Goal: Task Accomplishment & Management: Manage account settings

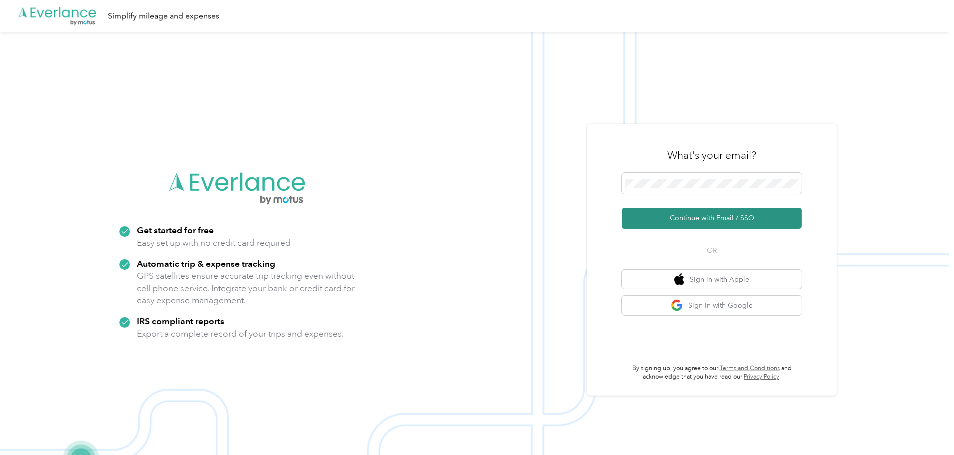
click at [716, 220] on button "Continue with Email / SSO" at bounding box center [712, 218] width 180 height 21
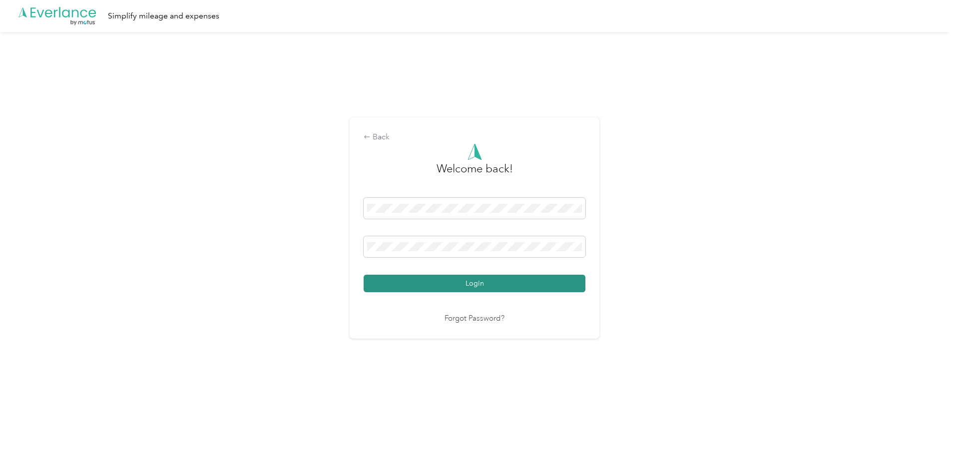
click at [464, 281] on button "Login" at bounding box center [475, 283] width 222 height 17
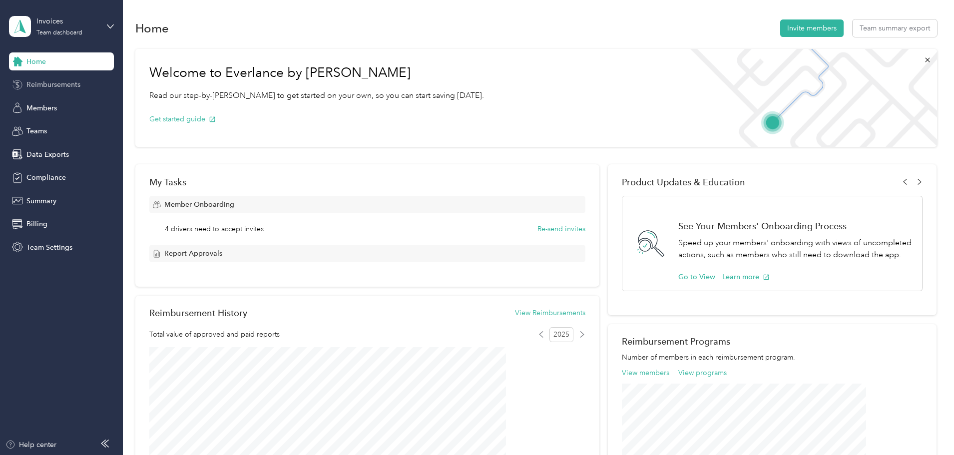
click at [37, 82] on span "Reimbursements" at bounding box center [53, 84] width 54 height 10
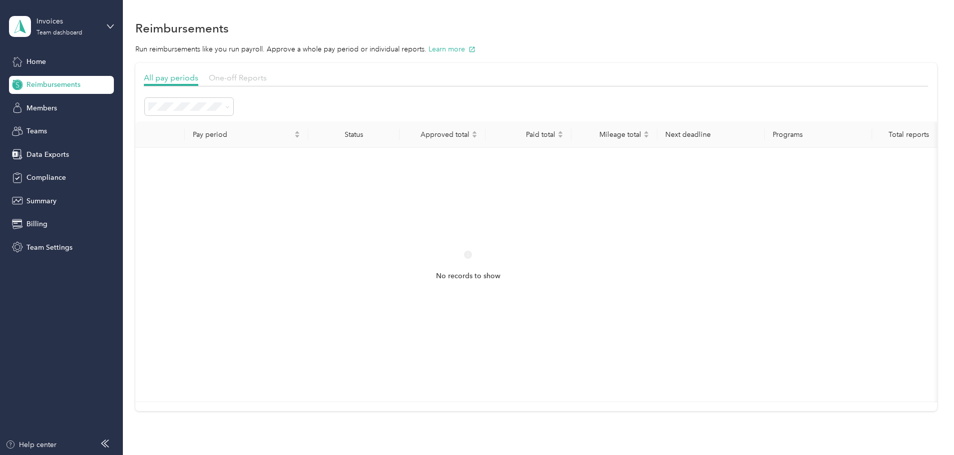
click at [267, 74] on span "One-off Reports" at bounding box center [238, 77] width 58 height 9
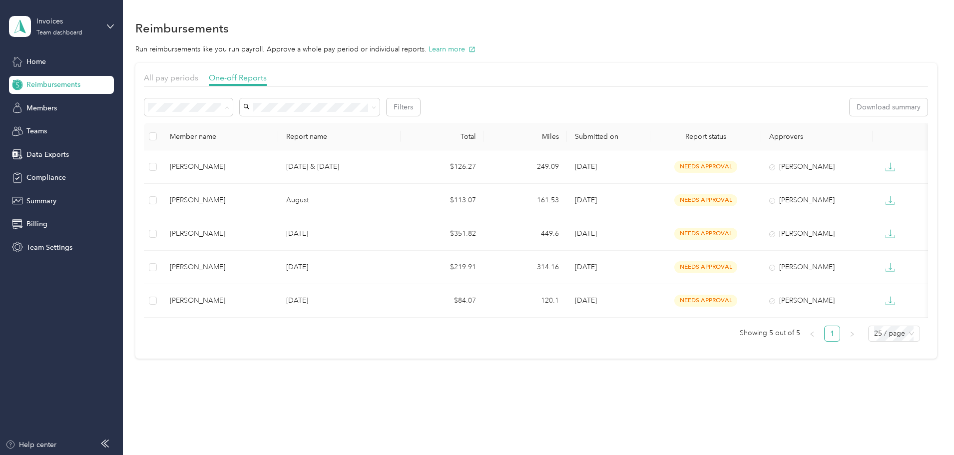
click at [236, 159] on span "Needs payment" at bounding box center [243, 160] width 50 height 8
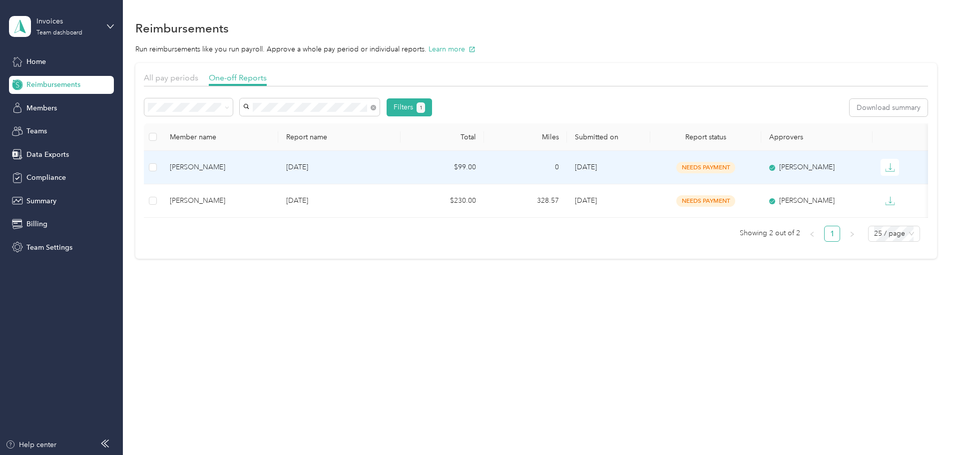
click at [249, 171] on div "[PERSON_NAME]" at bounding box center [220, 167] width 100 height 11
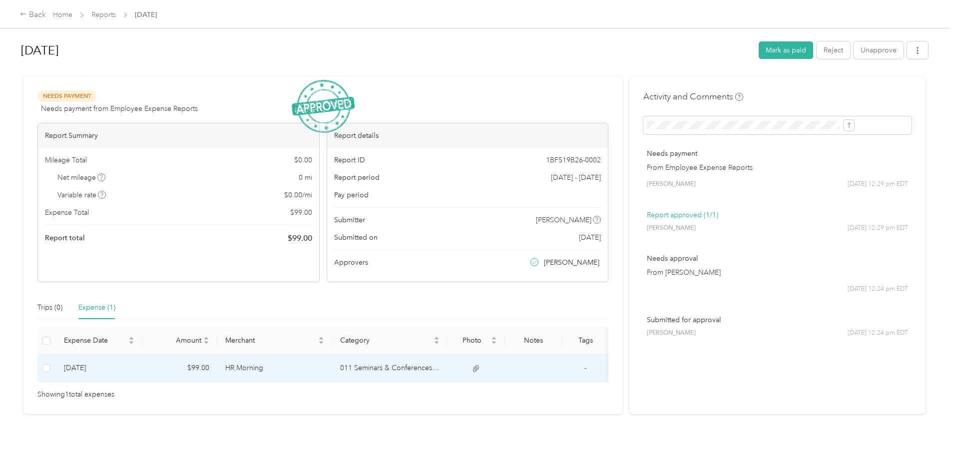
click at [427, 369] on td "011 Seminars & Conferences (66040)" at bounding box center [389, 368] width 115 height 27
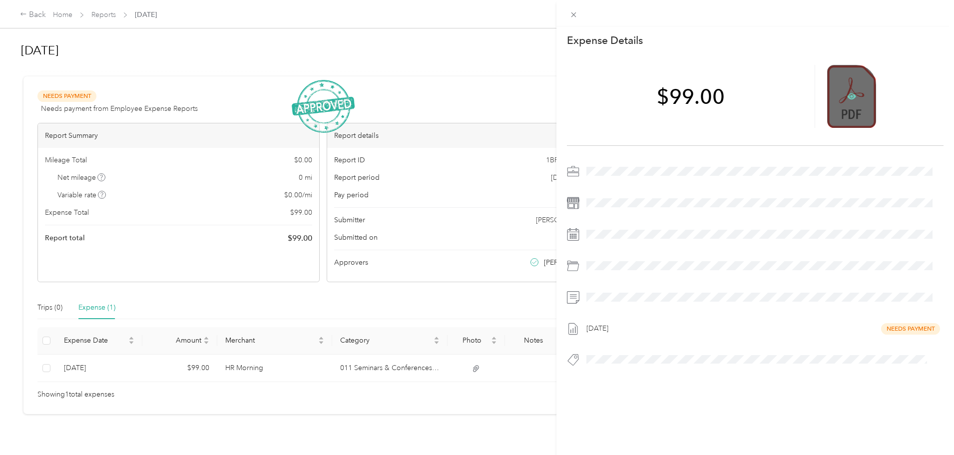
click at [847, 94] on icon at bounding box center [851, 96] width 9 height 6
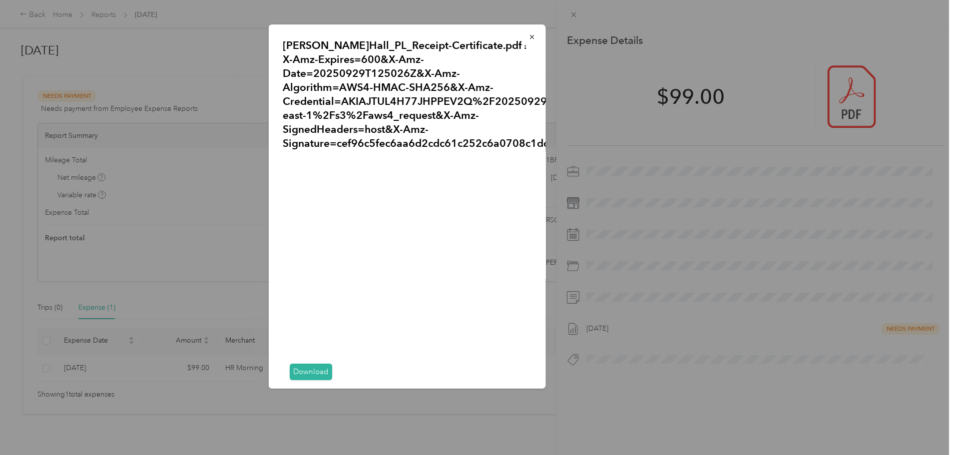
click at [308, 371] on link "Download" at bounding box center [311, 372] width 42 height 16
click at [529, 37] on icon "button" at bounding box center [532, 36] width 7 height 7
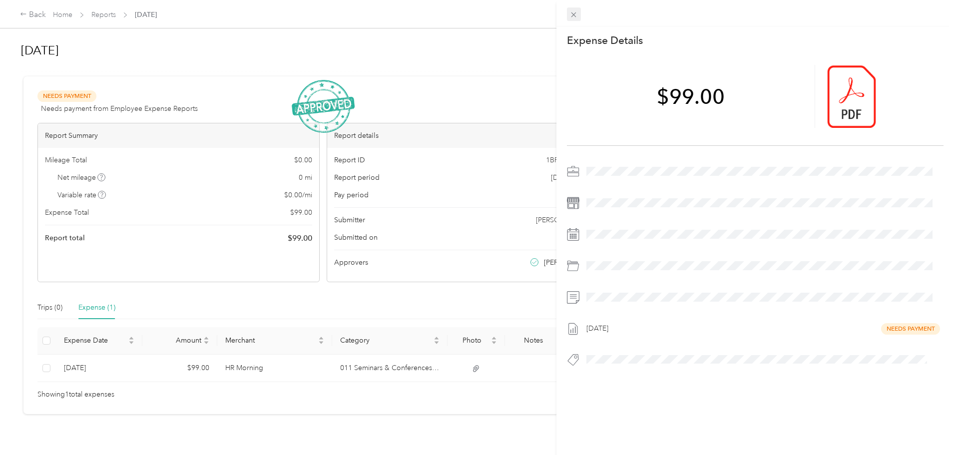
click at [578, 12] on icon at bounding box center [574, 14] width 8 height 8
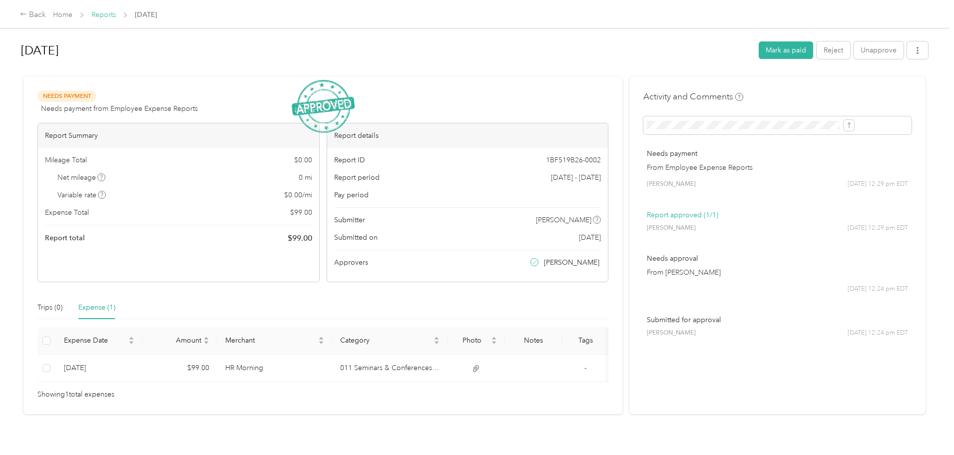
click at [116, 13] on link "Reports" at bounding box center [103, 14] width 24 height 8
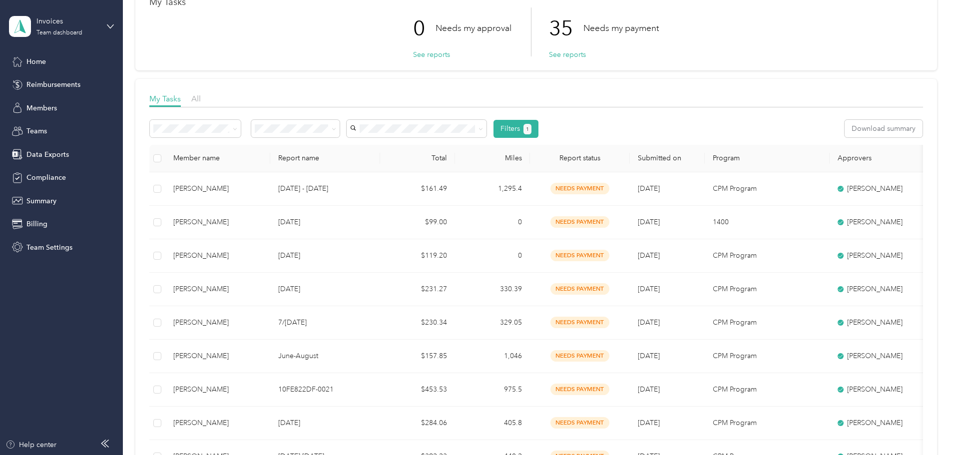
scroll to position [50, 0]
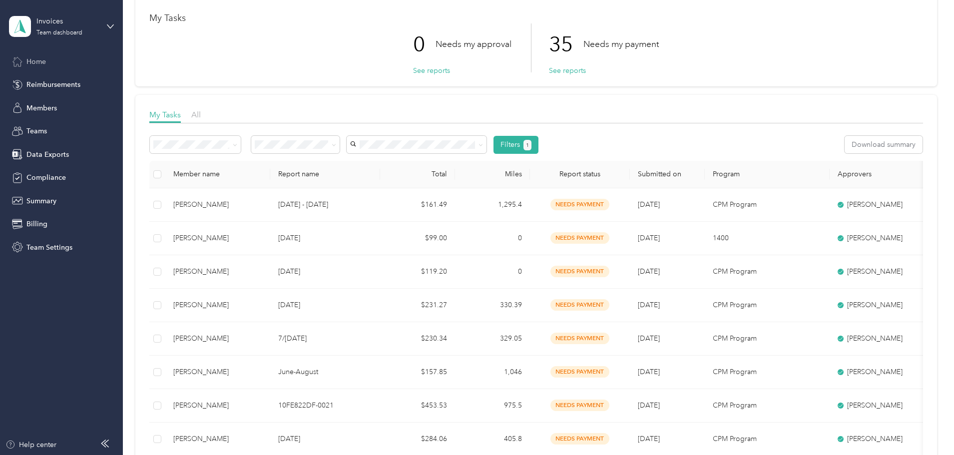
click at [34, 59] on span "Home" at bounding box center [35, 61] width 19 height 10
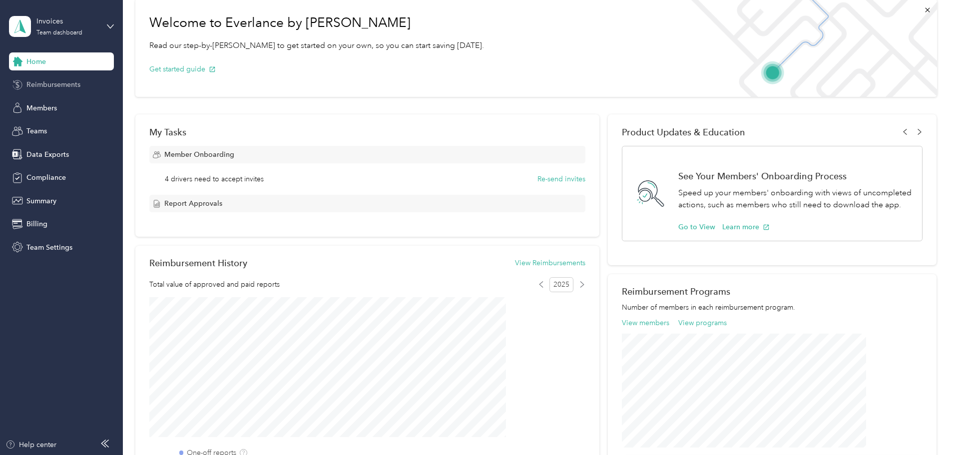
click at [46, 80] on span "Reimbursements" at bounding box center [53, 84] width 54 height 10
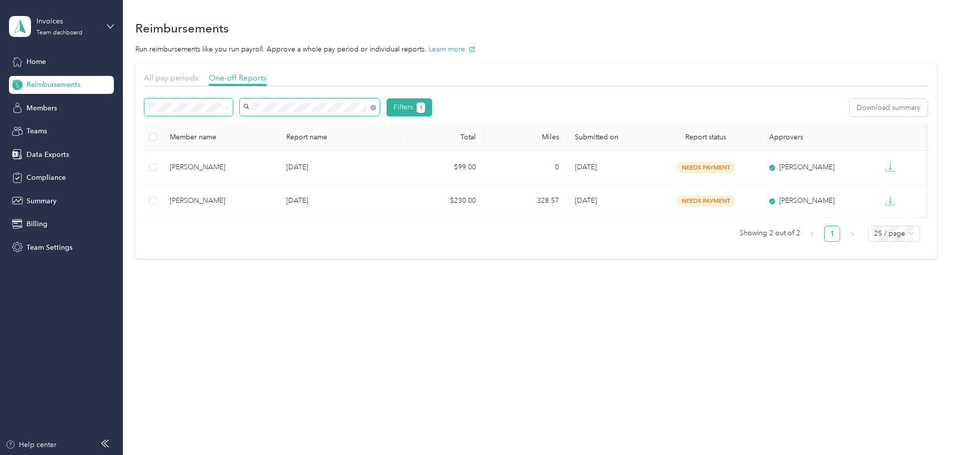
click at [281, 109] on div "Filters 1" at bounding box center [288, 107] width 288 height 18
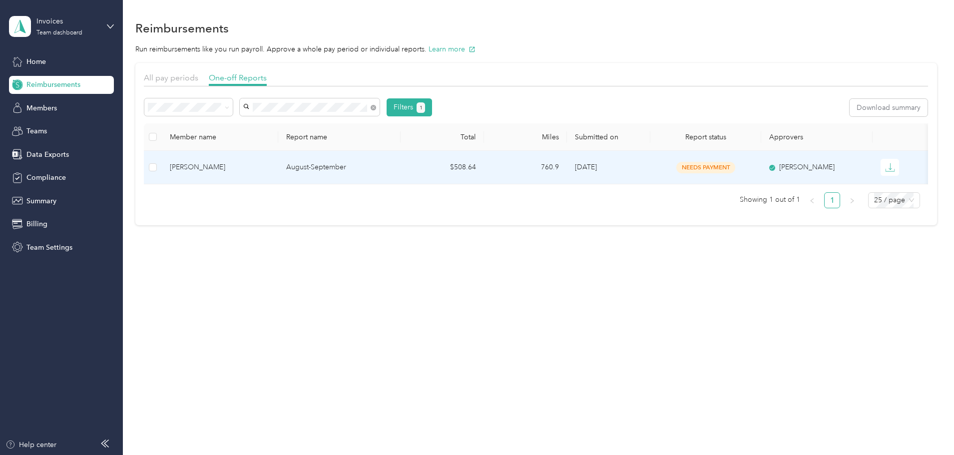
click at [258, 168] on div "[PERSON_NAME]" at bounding box center [220, 167] width 100 height 11
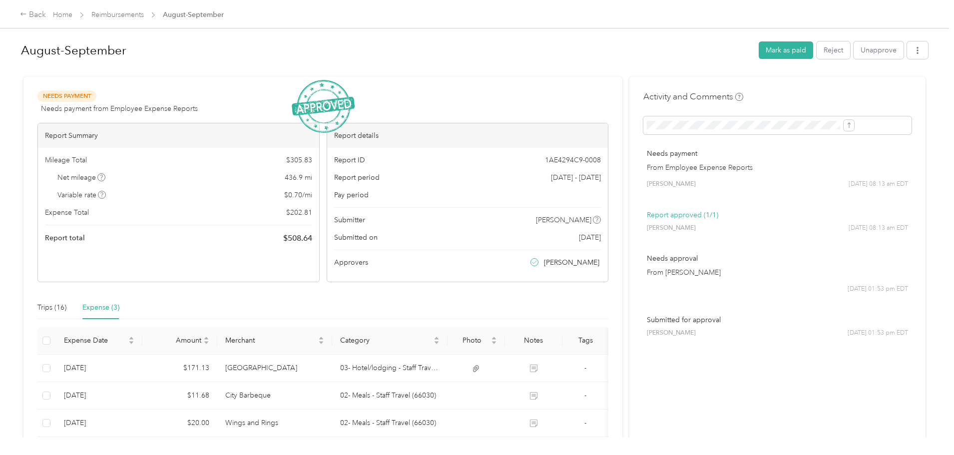
scroll to position [50, 0]
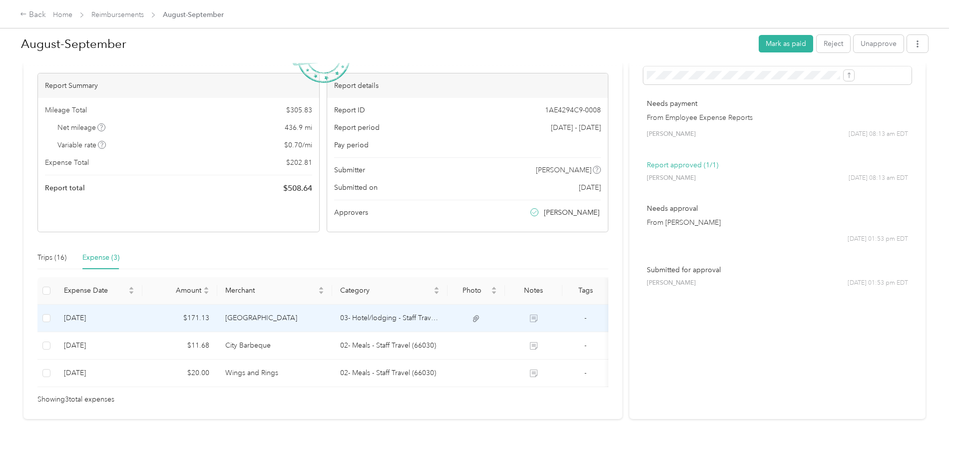
click at [313, 323] on td "[GEOGRAPHIC_DATA]" at bounding box center [274, 318] width 115 height 27
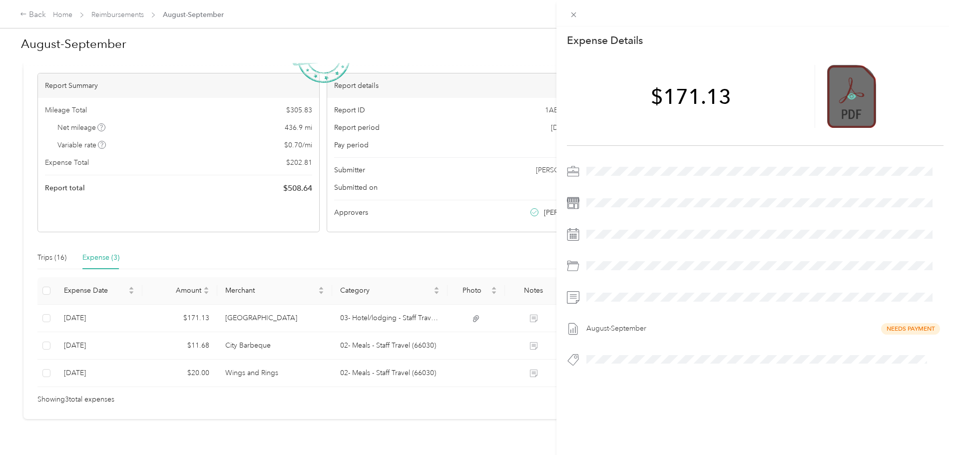
click at [847, 93] on icon at bounding box center [851, 96] width 9 height 9
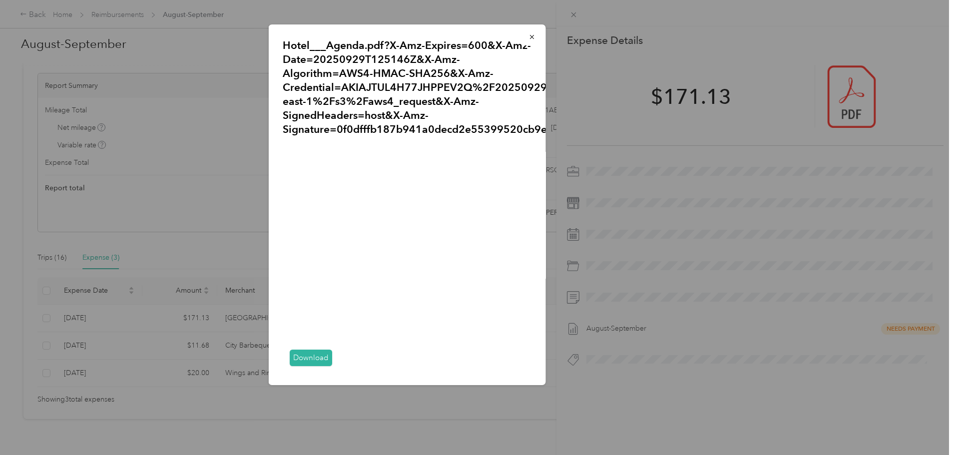
click at [309, 356] on link "Download" at bounding box center [311, 358] width 42 height 16
click at [529, 35] on icon "button" at bounding box center [532, 36] width 7 height 7
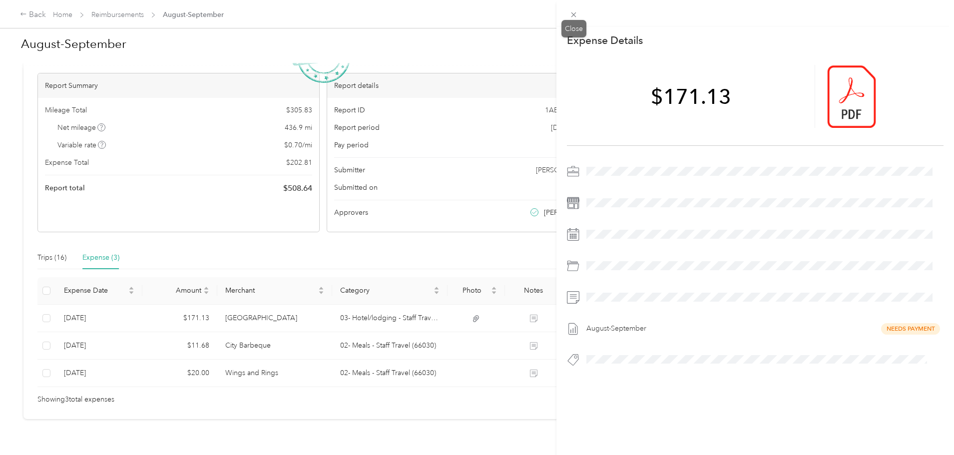
click at [578, 13] on icon at bounding box center [574, 14] width 8 height 8
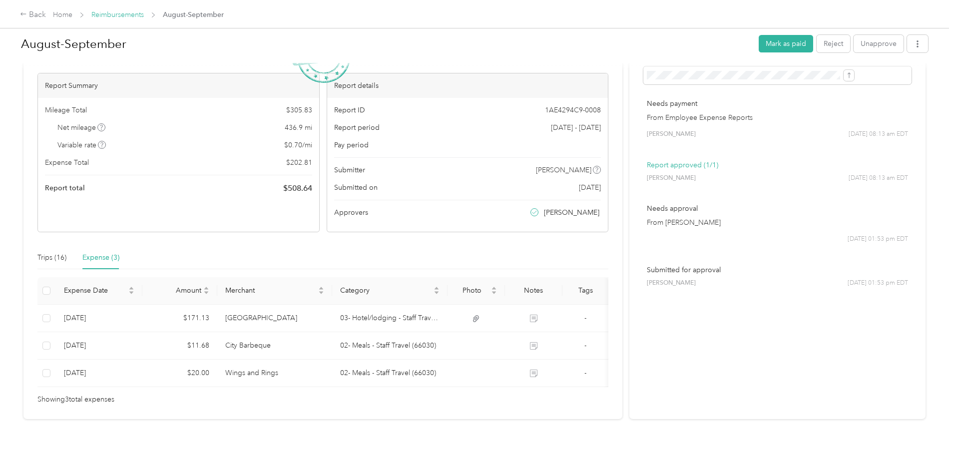
click at [144, 15] on link "Reimbursements" at bounding box center [117, 14] width 52 height 8
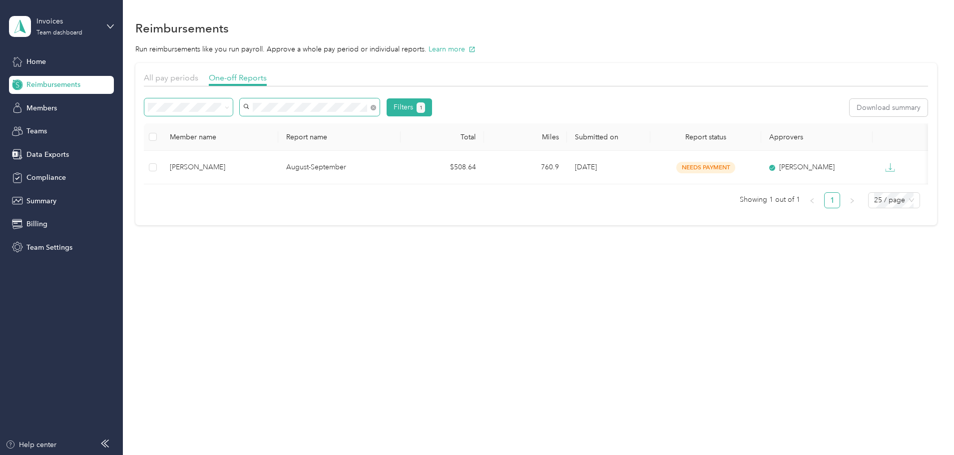
click at [286, 115] on div "Filters 1" at bounding box center [288, 107] width 288 height 18
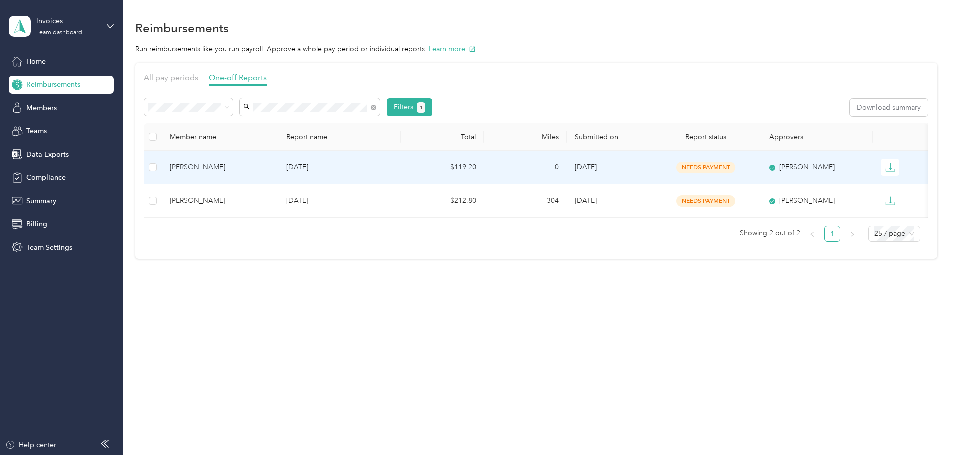
click at [252, 166] on div "[PERSON_NAME]" at bounding box center [220, 167] width 100 height 11
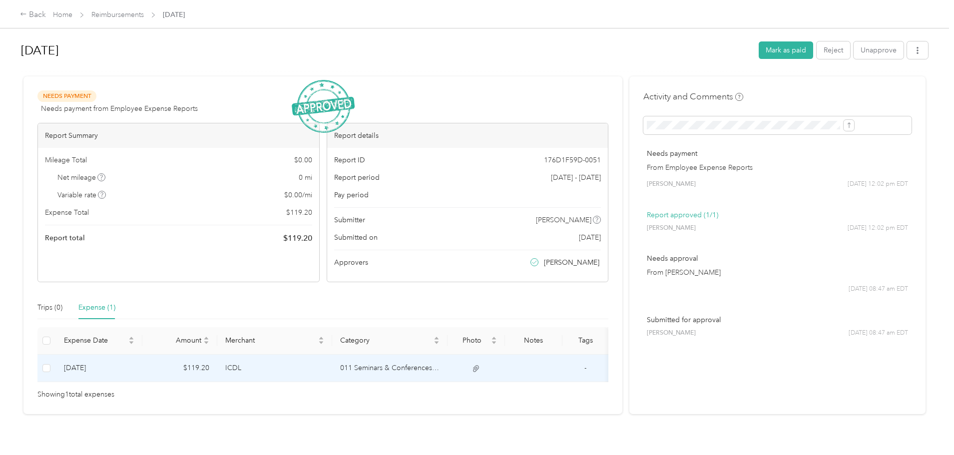
click at [439, 366] on td "011 Seminars & Conferences (66040)" at bounding box center [389, 368] width 115 height 27
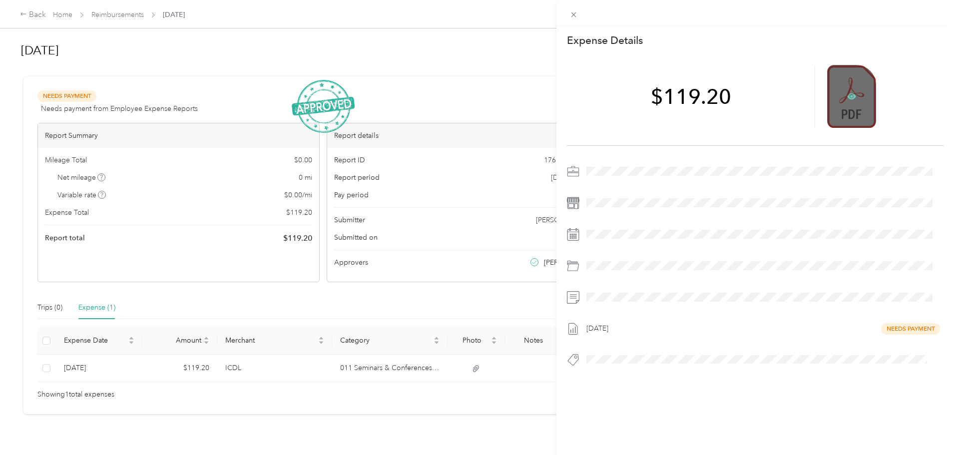
click at [847, 94] on icon at bounding box center [851, 96] width 9 height 6
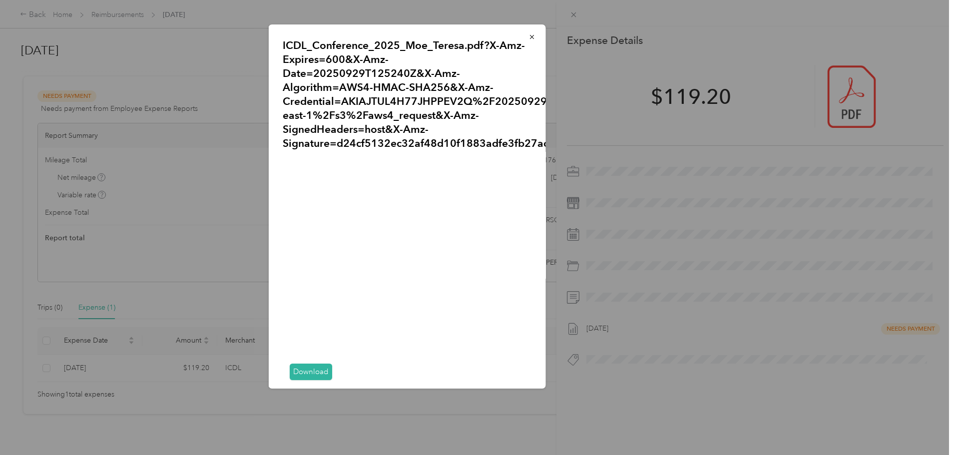
click at [307, 371] on link "Download" at bounding box center [311, 372] width 42 height 16
click at [529, 37] on icon "button" at bounding box center [532, 36] width 7 height 7
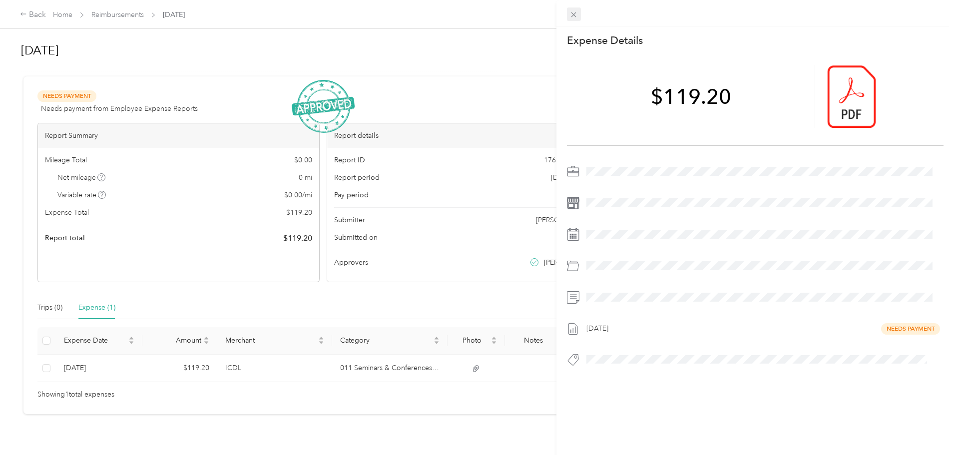
click at [576, 17] on icon at bounding box center [574, 14] width 8 height 8
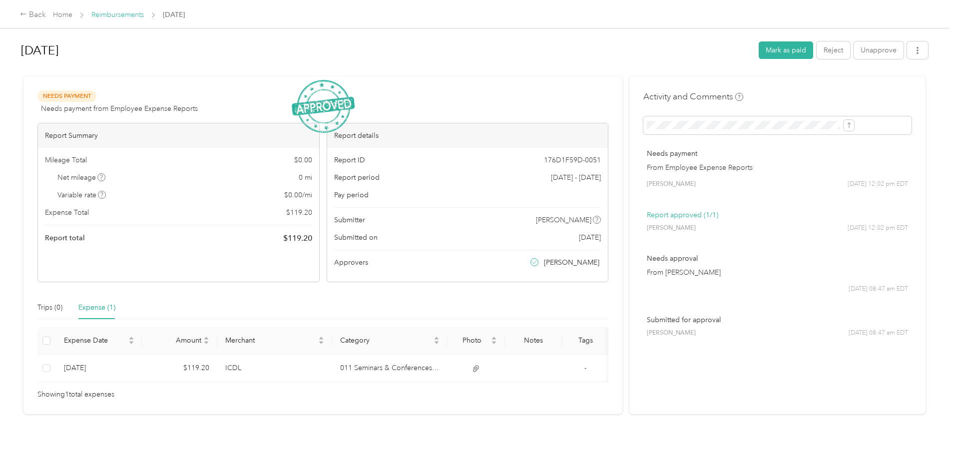
click at [144, 12] on link "Reimbursements" at bounding box center [117, 14] width 52 height 8
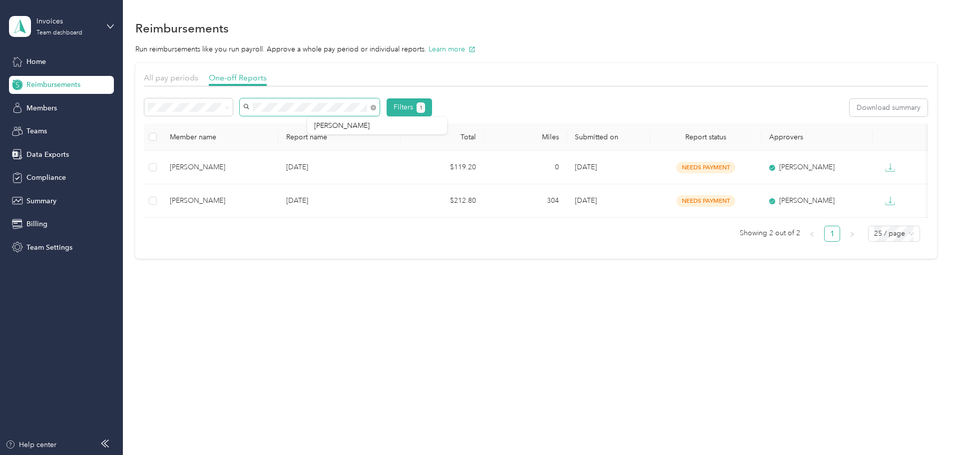
click at [283, 119] on div "Filters 1 Download summary" at bounding box center [536, 110] width 784 height 25
click at [44, 54] on div "Home" at bounding box center [61, 61] width 105 height 18
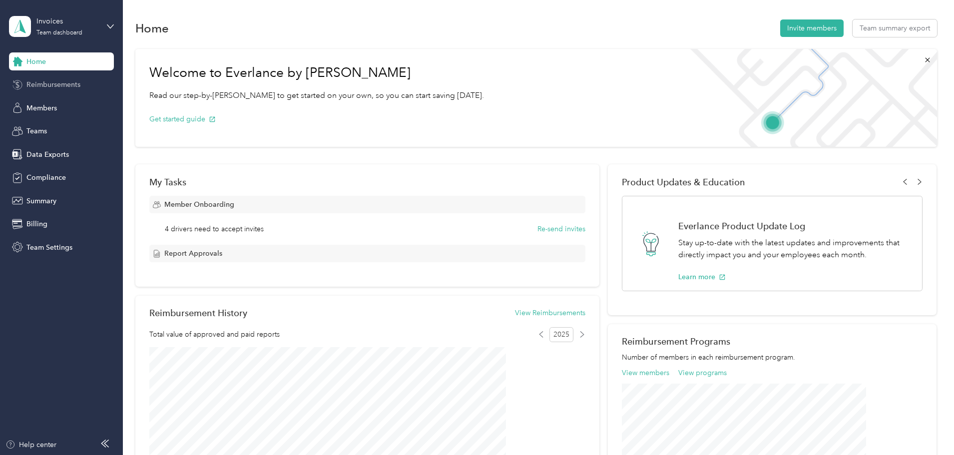
click at [47, 87] on span "Reimbursements" at bounding box center [53, 84] width 54 height 10
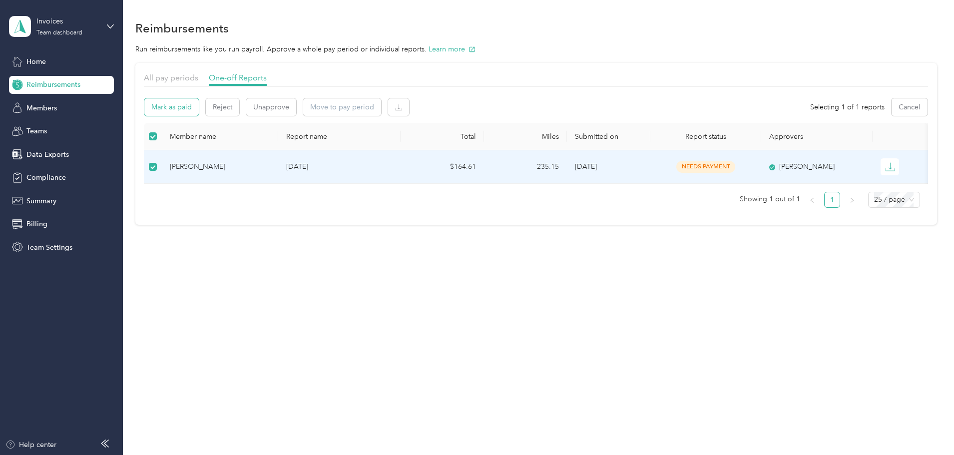
click at [199, 108] on button "Mark as paid" at bounding box center [171, 106] width 54 height 17
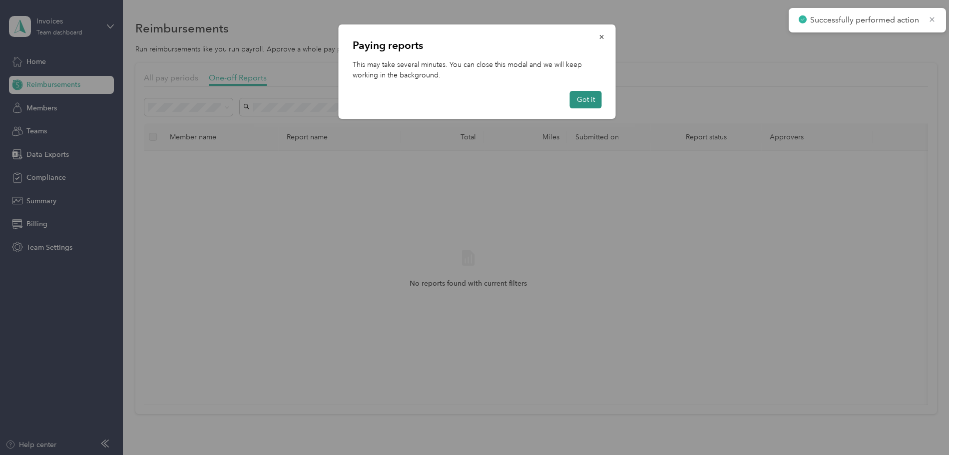
click at [591, 97] on button "Got it" at bounding box center [586, 99] width 32 height 17
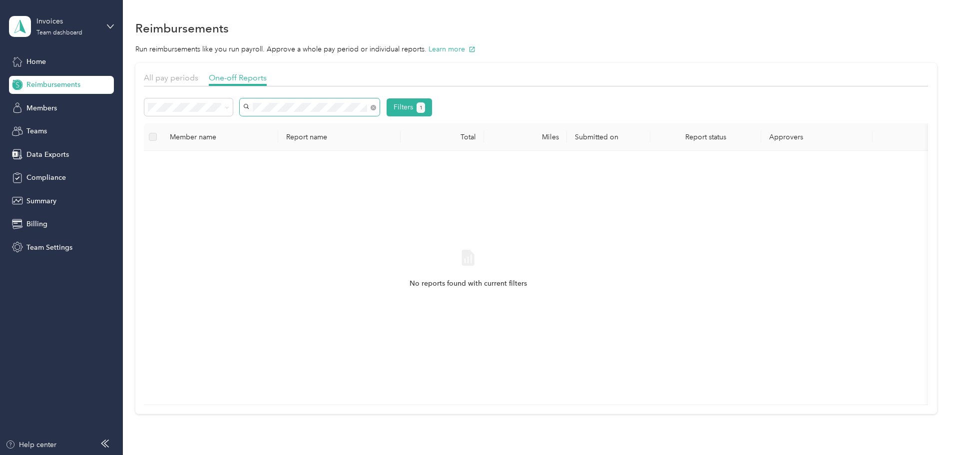
click at [272, 118] on div "Filters 1" at bounding box center [536, 110] width 784 height 25
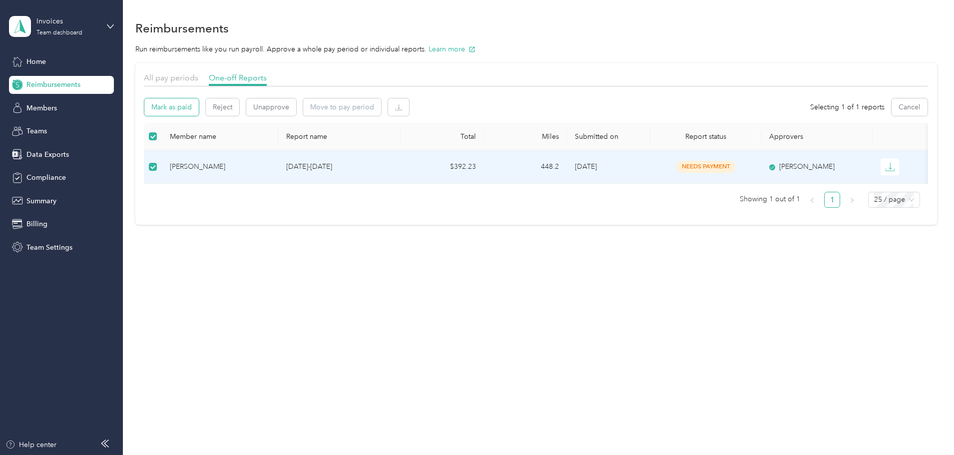
click at [199, 109] on button "Mark as paid" at bounding box center [171, 106] width 54 height 17
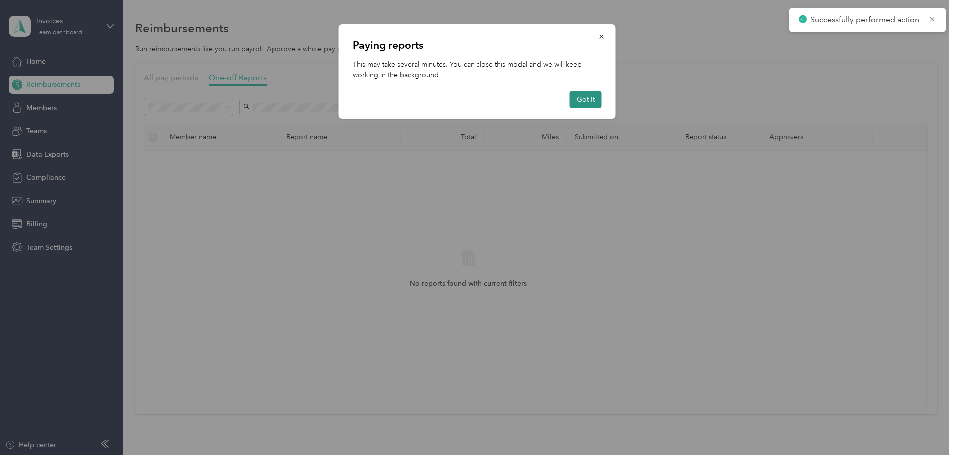
click at [593, 102] on button "Got it" at bounding box center [586, 99] width 32 height 17
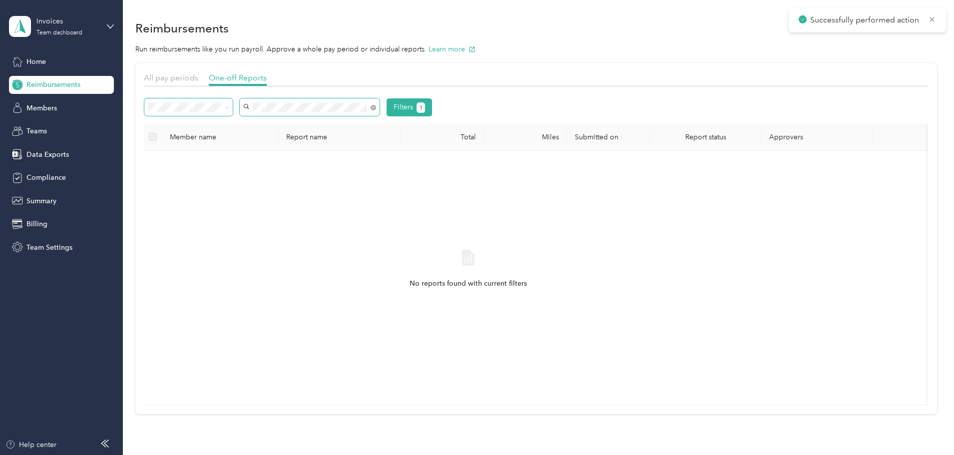
click at [268, 112] on div "Filters 1" at bounding box center [288, 107] width 288 height 18
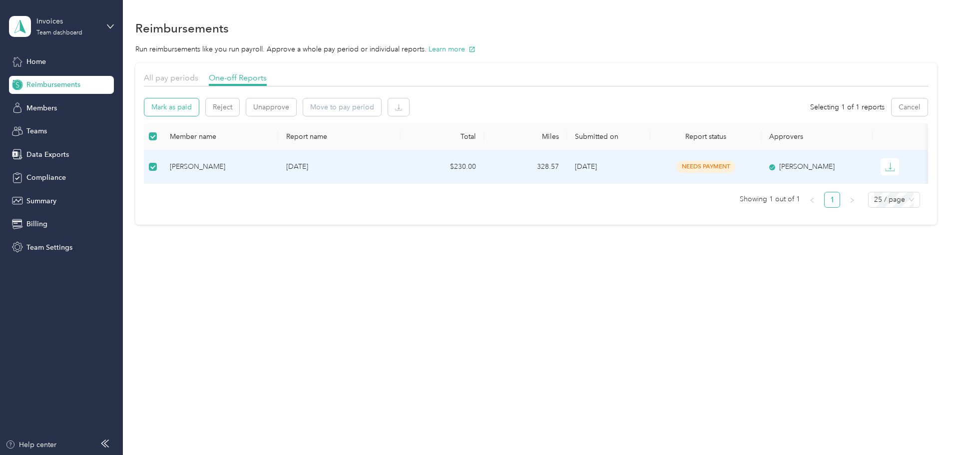
click at [199, 108] on button "Mark as paid" at bounding box center [171, 106] width 54 height 17
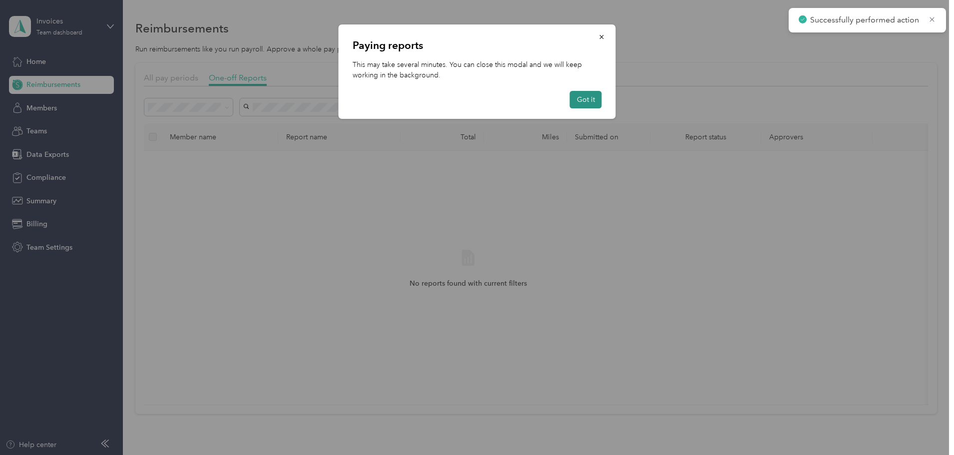
click at [590, 97] on button "Got it" at bounding box center [586, 99] width 32 height 17
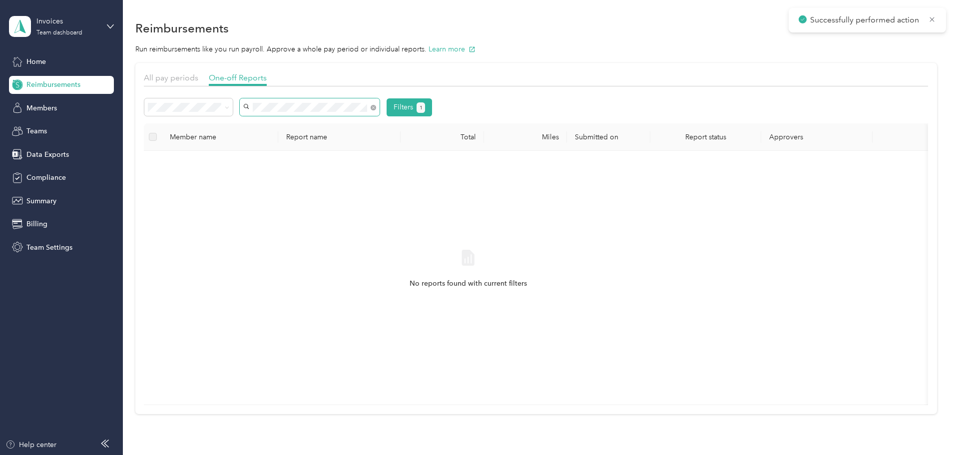
click at [231, 124] on div "Filters 1 Member name Report name Total Miles Submitted on Report status Approv…" at bounding box center [536, 251] width 784 height 307
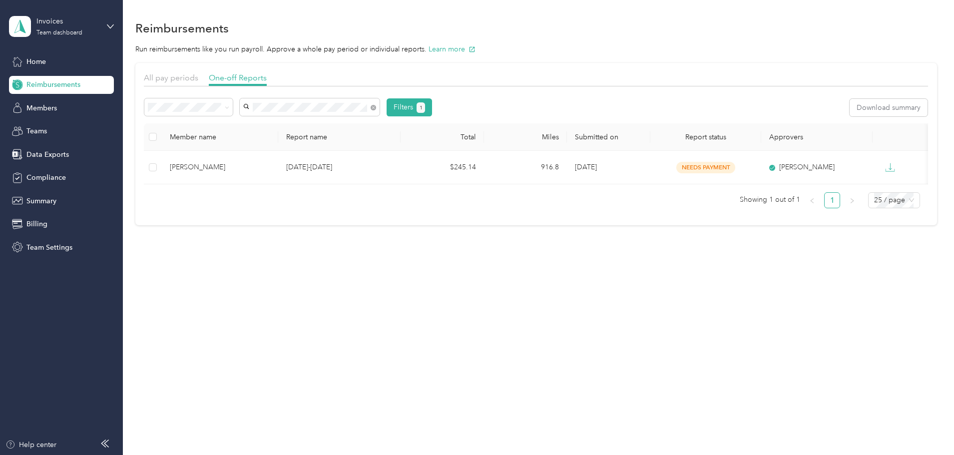
click at [162, 136] on th at bounding box center [153, 136] width 18 height 27
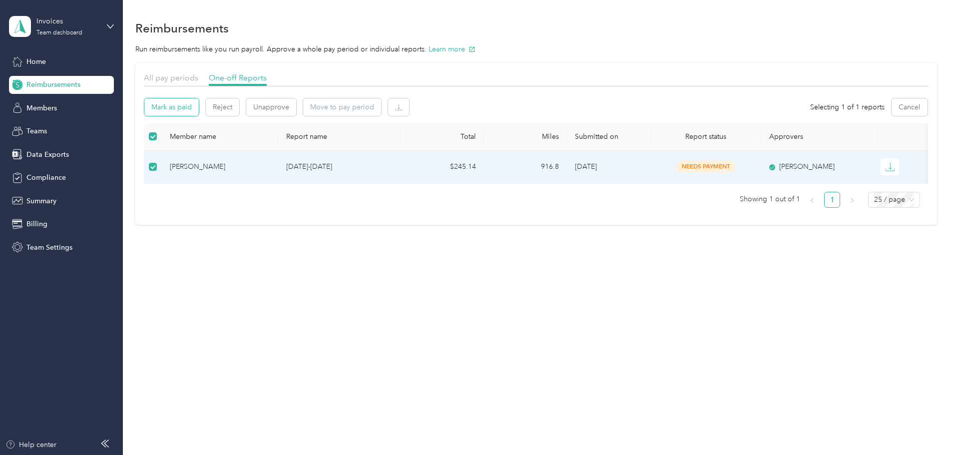
click at [199, 102] on button "Mark as paid" at bounding box center [171, 106] width 54 height 17
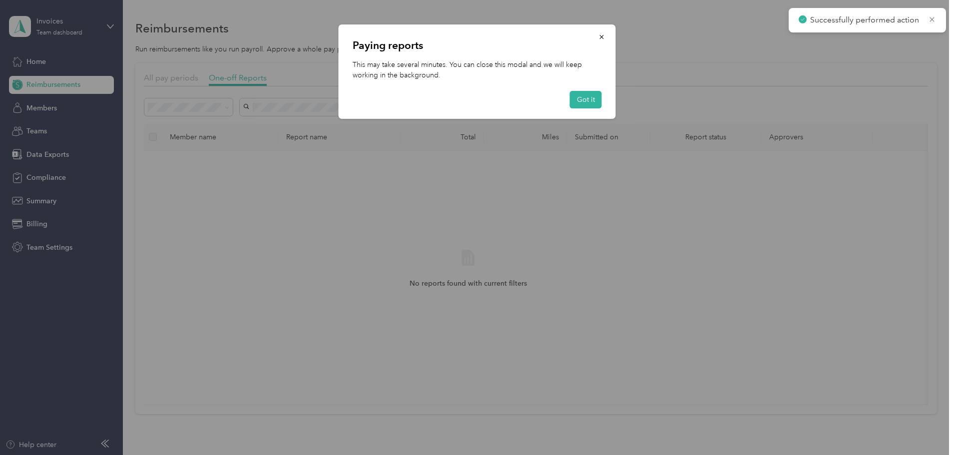
drag, startPoint x: 585, startPoint y: 103, endPoint x: 529, endPoint y: 99, distance: 55.6
click at [582, 102] on button "Got it" at bounding box center [586, 99] width 32 height 17
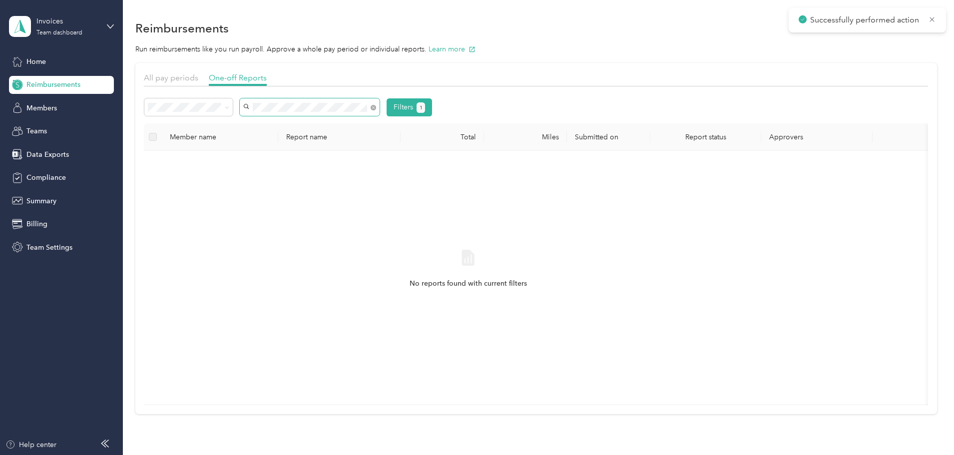
click at [264, 131] on div "Filters 1 Member name Report name Total Miles Submitted on Report status Approv…" at bounding box center [536, 251] width 784 height 307
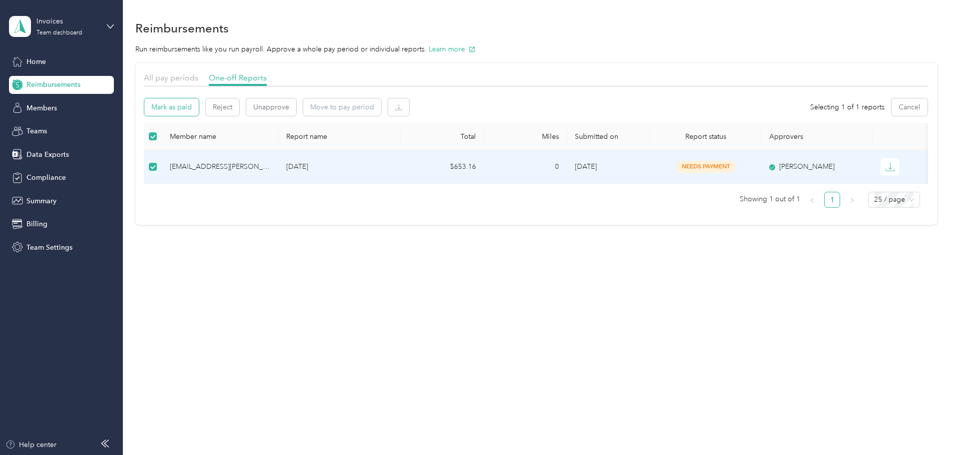
click at [199, 109] on button "Mark as paid" at bounding box center [171, 106] width 54 height 17
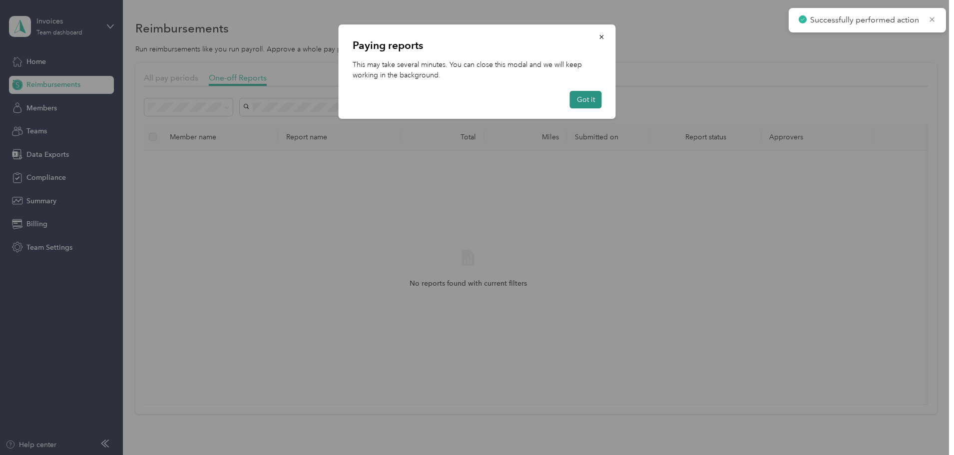
click at [578, 103] on button "Got it" at bounding box center [586, 99] width 32 height 17
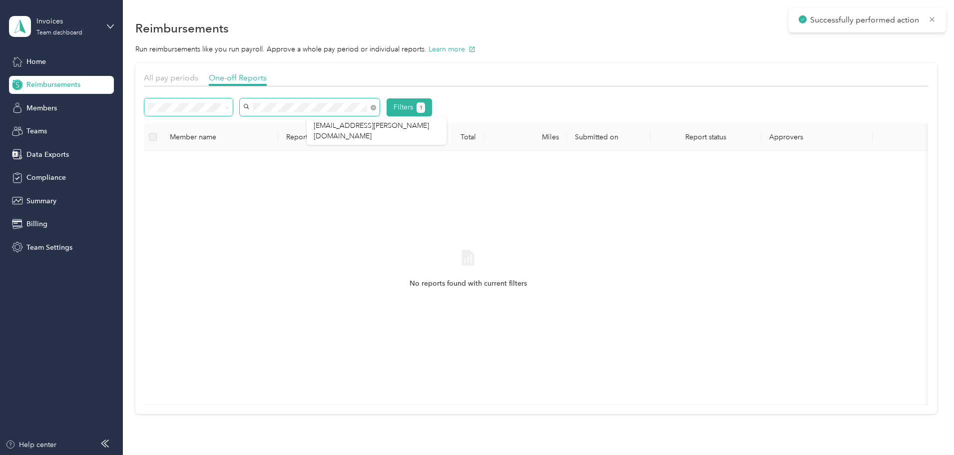
click at [271, 113] on div "Filters 1" at bounding box center [288, 107] width 288 height 18
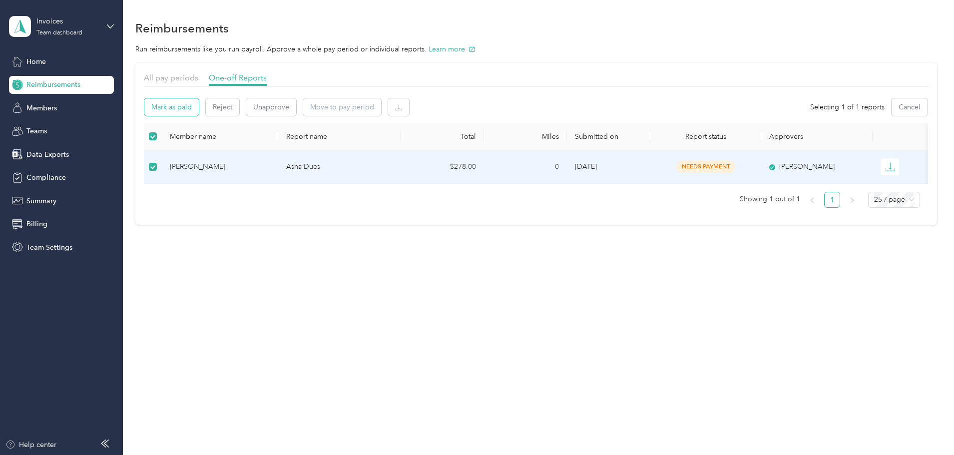
click at [199, 106] on button "Mark as paid" at bounding box center [171, 106] width 54 height 17
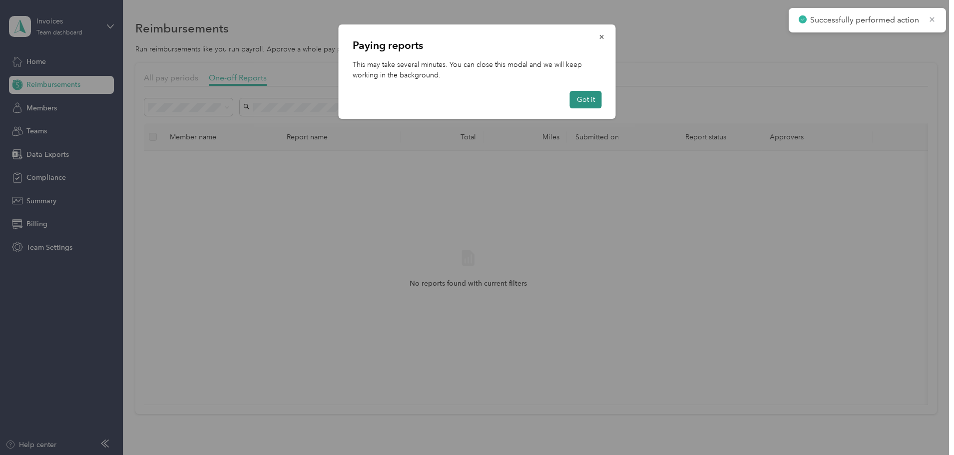
click at [584, 98] on button "Got it" at bounding box center [586, 99] width 32 height 17
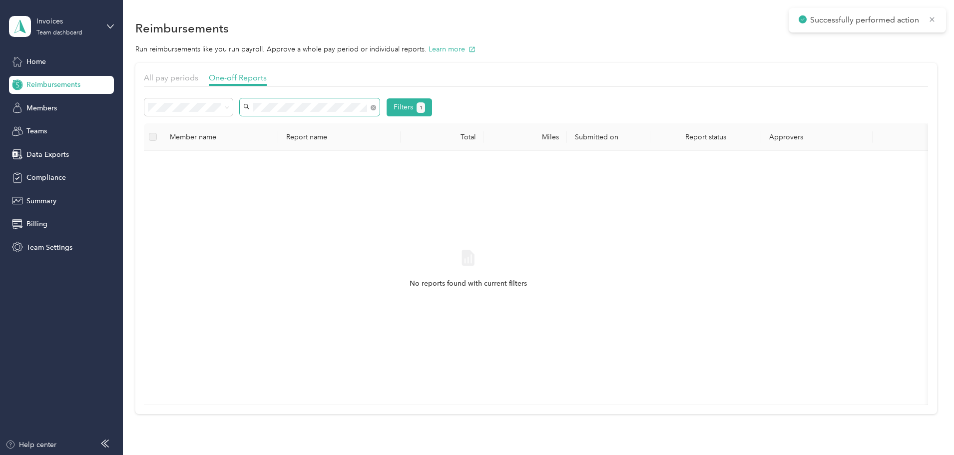
click at [260, 118] on div "Filters 1" at bounding box center [536, 110] width 784 height 25
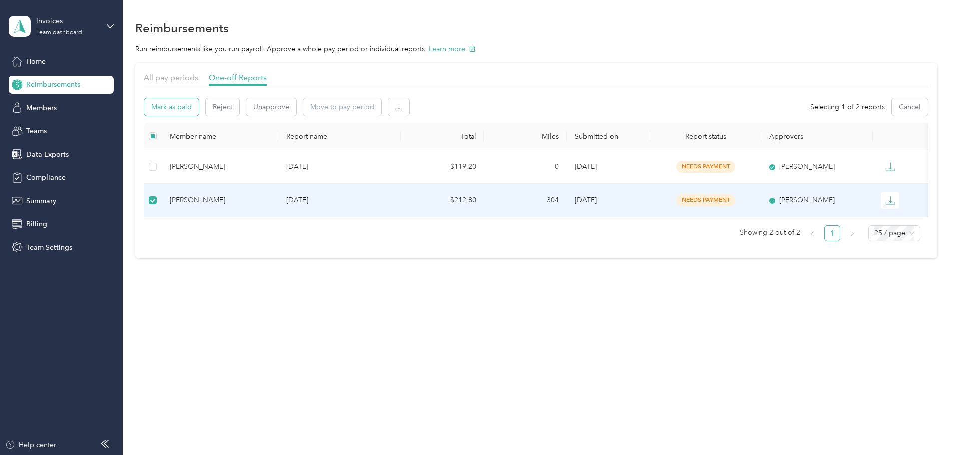
click at [199, 104] on button "Mark as paid" at bounding box center [171, 106] width 54 height 17
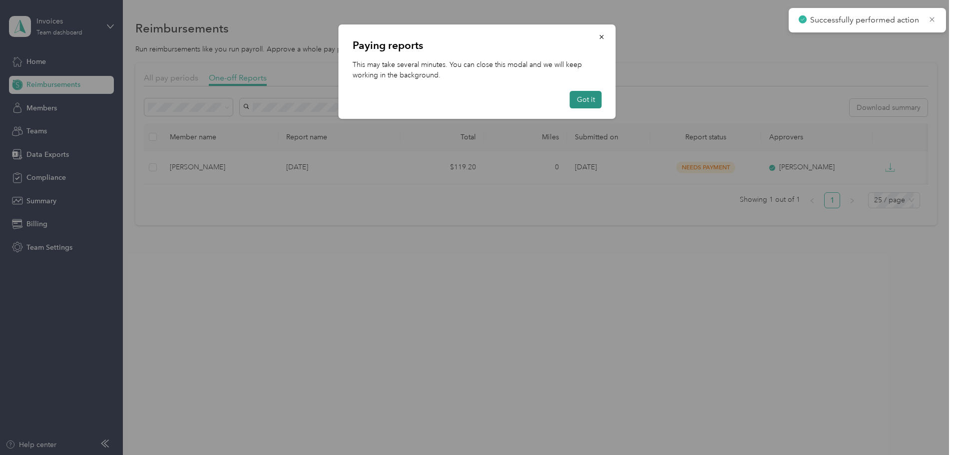
click at [594, 99] on button "Got it" at bounding box center [586, 99] width 32 height 17
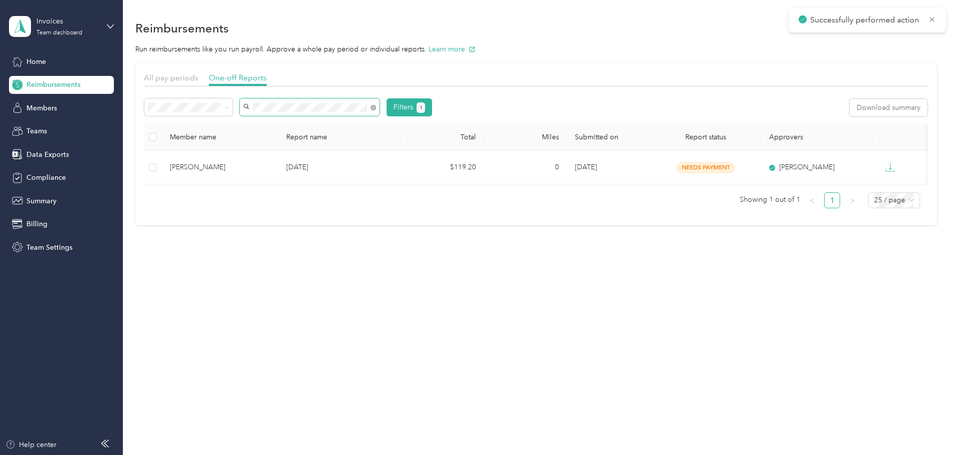
click at [249, 118] on div "Filters 1 Download summary" at bounding box center [536, 110] width 784 height 25
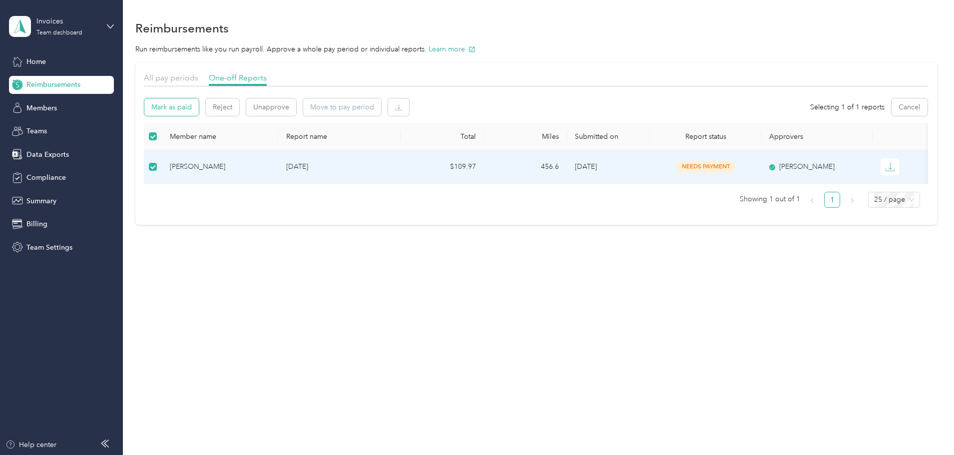
click at [199, 102] on button "Mark as paid" at bounding box center [171, 106] width 54 height 17
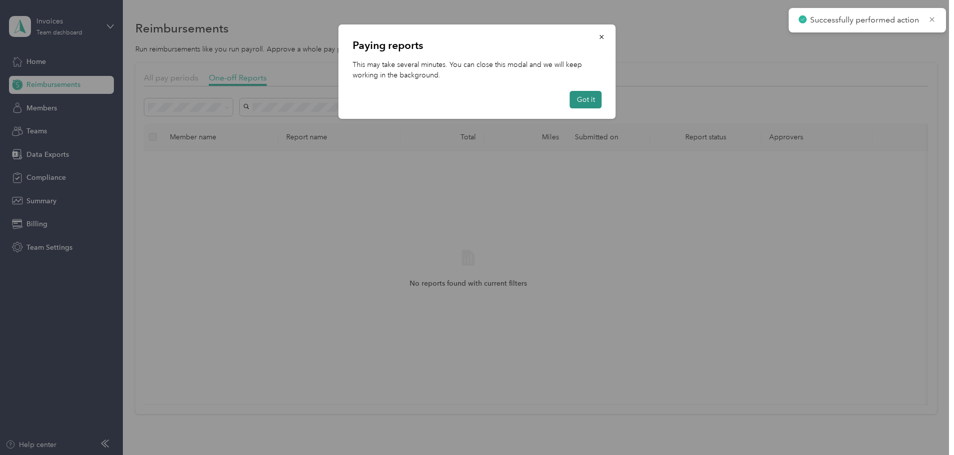
click at [588, 99] on button "Got it" at bounding box center [586, 99] width 32 height 17
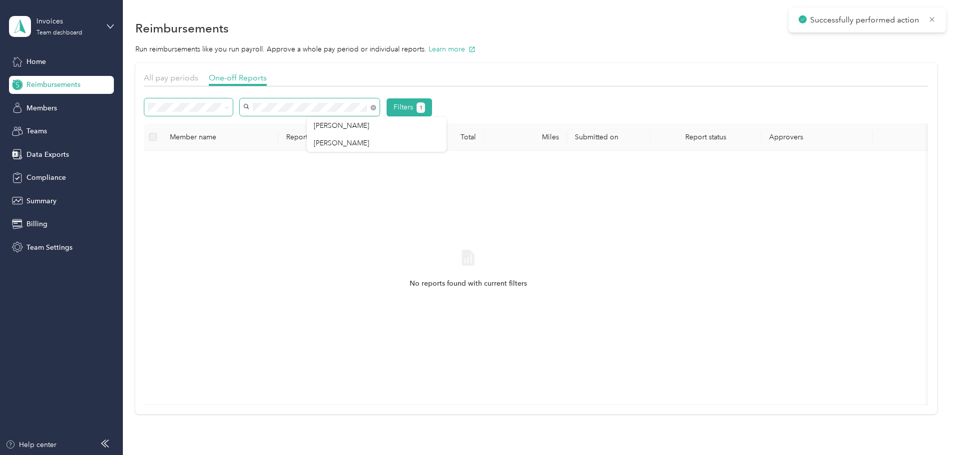
click at [275, 109] on div "Filters 1" at bounding box center [288, 107] width 288 height 18
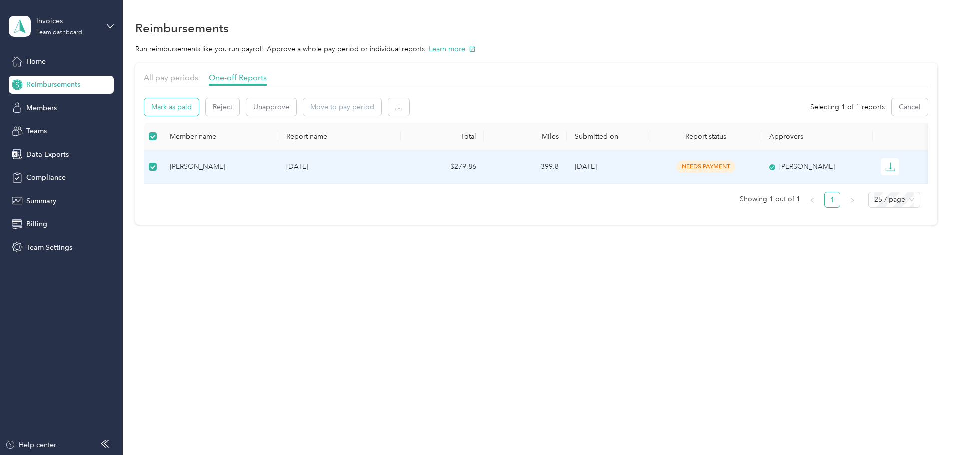
click at [199, 104] on button "Mark as paid" at bounding box center [171, 106] width 54 height 17
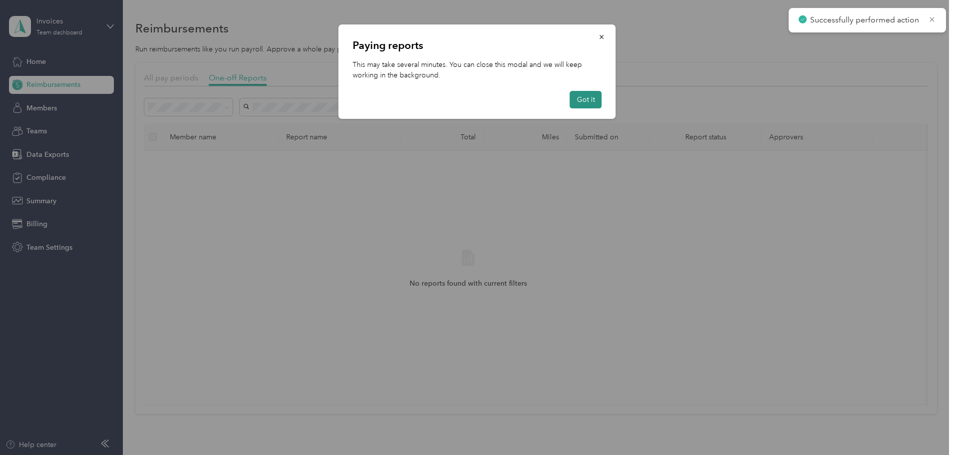
click at [584, 101] on button "Got it" at bounding box center [586, 99] width 32 height 17
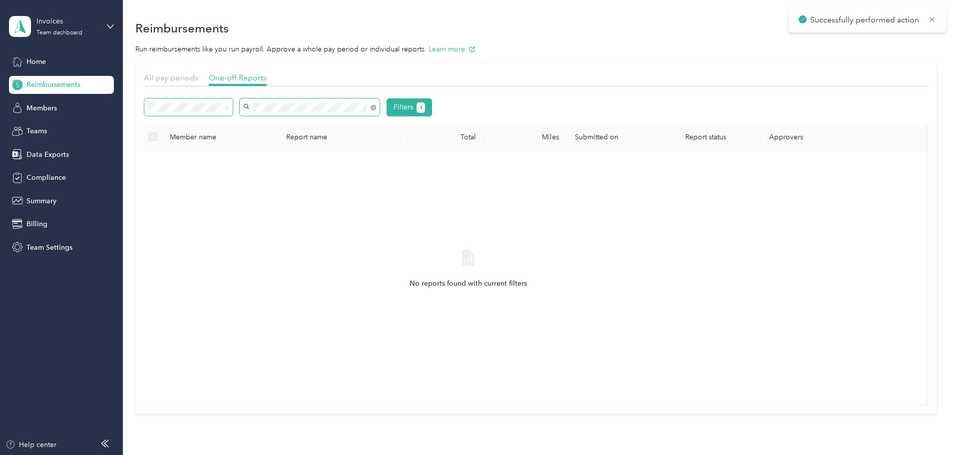
click at [217, 100] on div "Filters 1" at bounding box center [288, 107] width 288 height 18
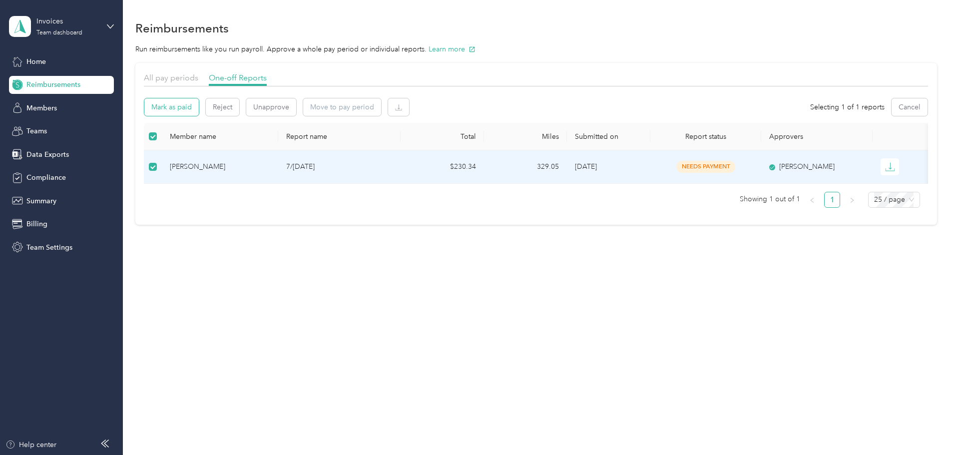
click at [199, 105] on button "Mark as paid" at bounding box center [171, 106] width 54 height 17
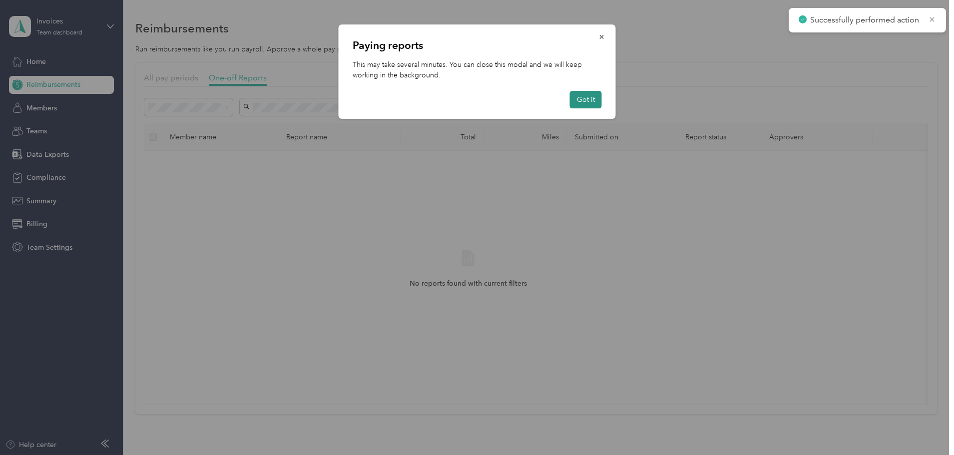
click at [583, 97] on button "Got it" at bounding box center [586, 99] width 32 height 17
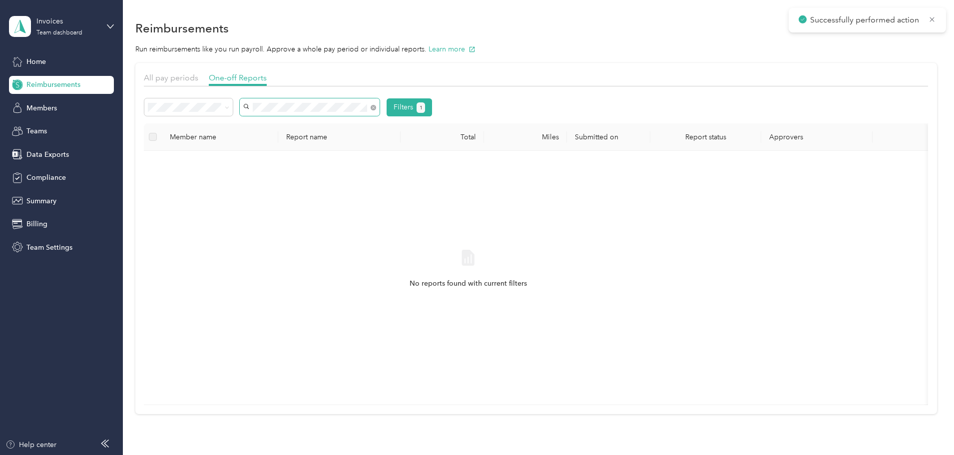
click at [236, 119] on div "Filters 1" at bounding box center [536, 110] width 784 height 25
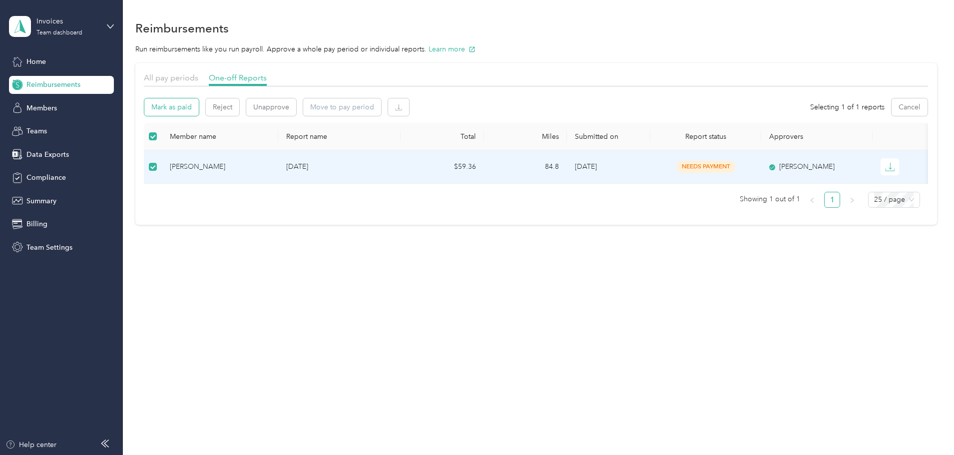
click at [199, 104] on button "Mark as paid" at bounding box center [171, 106] width 54 height 17
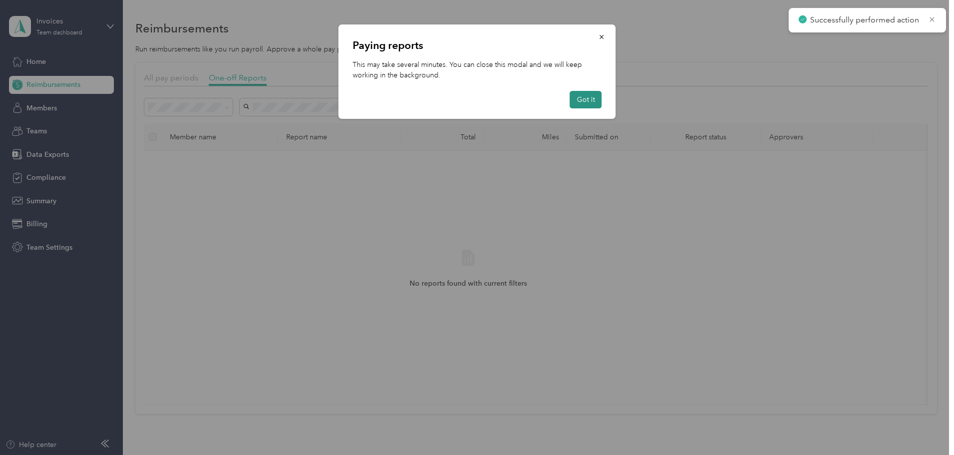
click at [589, 98] on button "Got it" at bounding box center [586, 99] width 32 height 17
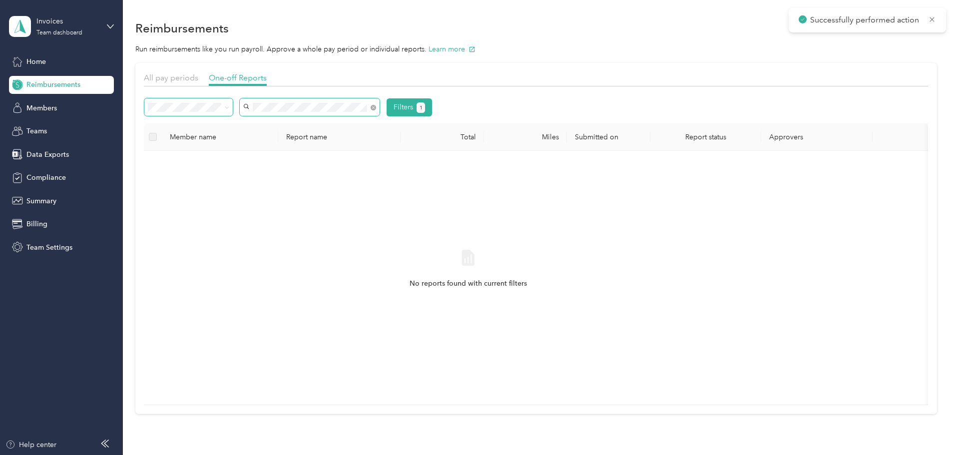
click at [251, 113] on div "Filters 1" at bounding box center [288, 107] width 288 height 18
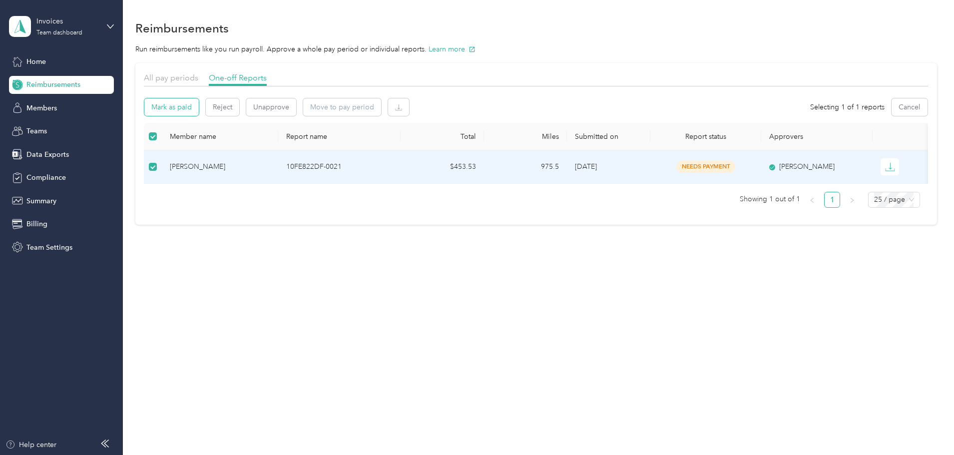
click at [199, 103] on button "Mark as paid" at bounding box center [171, 106] width 54 height 17
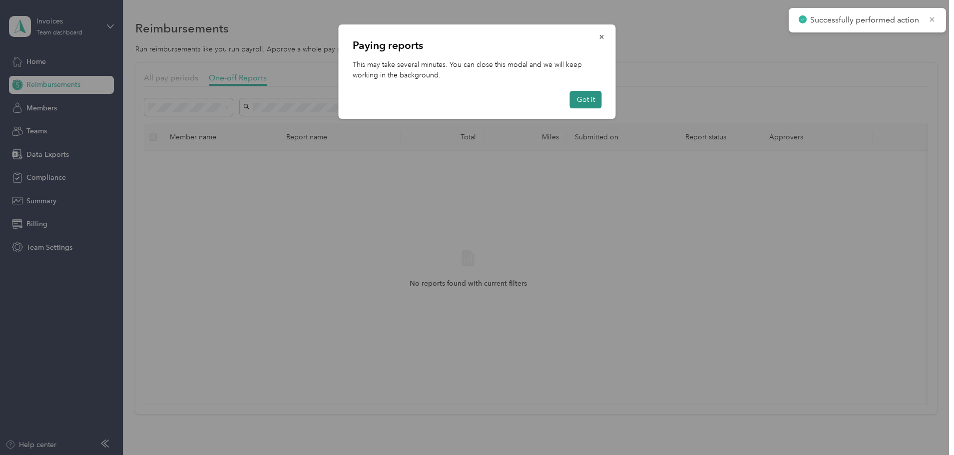
click at [581, 100] on button "Got it" at bounding box center [586, 99] width 32 height 17
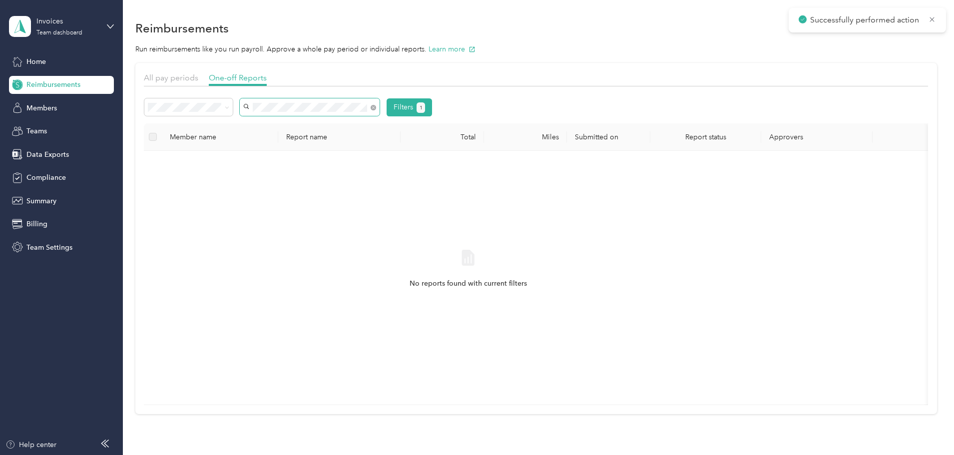
click at [275, 117] on div "Filters 1" at bounding box center [536, 110] width 784 height 25
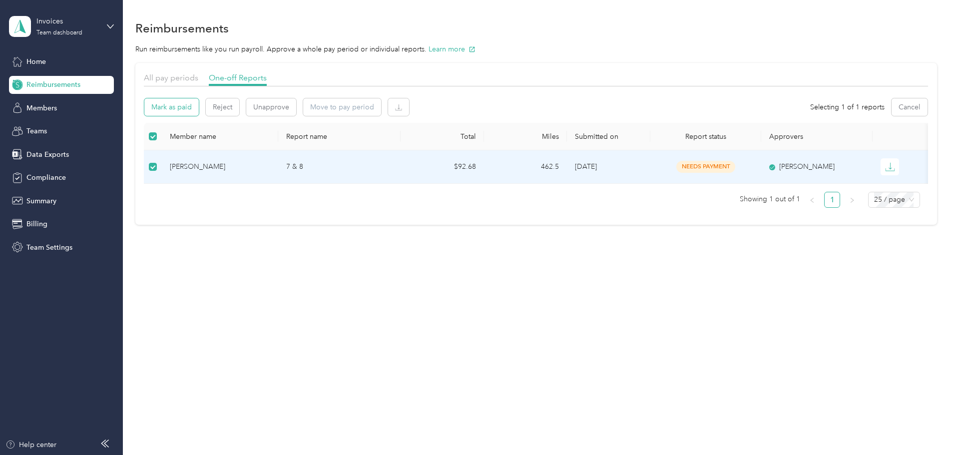
click at [199, 103] on button "Mark as paid" at bounding box center [171, 106] width 54 height 17
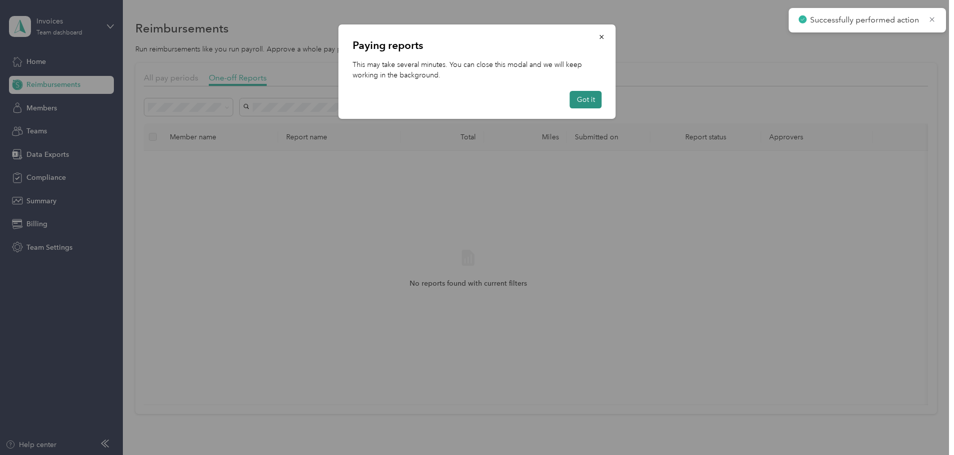
click at [584, 95] on button "Got it" at bounding box center [586, 99] width 32 height 17
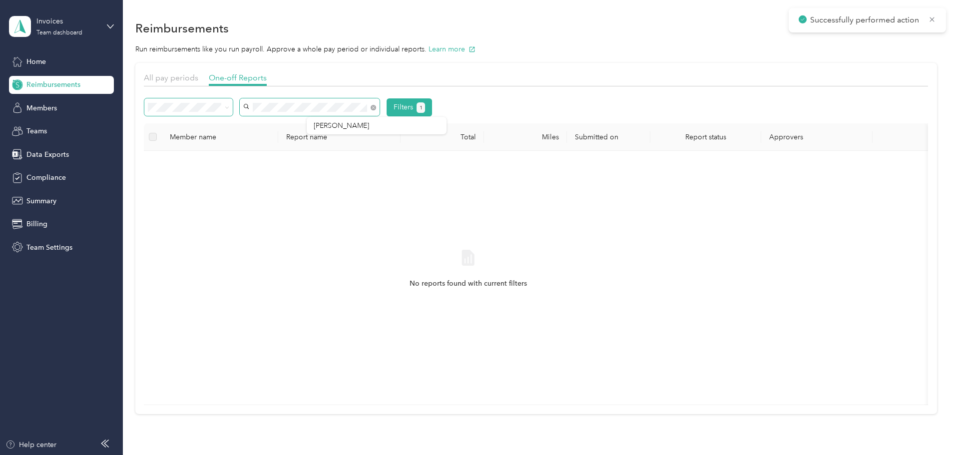
click at [294, 115] on div "Filters 1" at bounding box center [288, 107] width 288 height 18
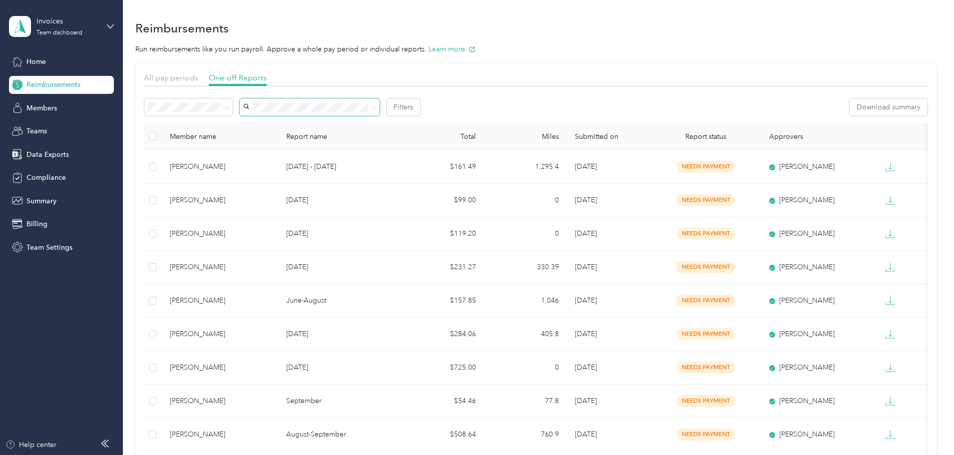
click at [239, 141] on span "Needs approval" at bounding box center [243, 137] width 51 height 8
